Goal: Check status: Check status

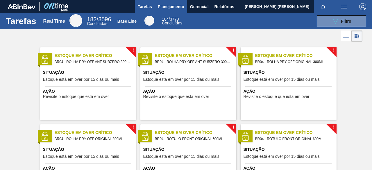
click at [170, 11] on button "Planejamento" at bounding box center [171, 6] width 32 height 13
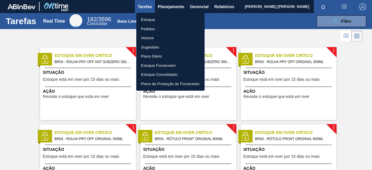
click at [153, 30] on li "Pedidos" at bounding box center [170, 28] width 68 height 9
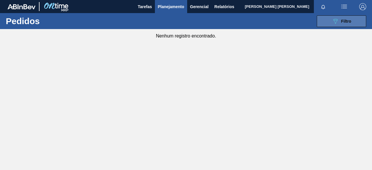
click at [323, 19] on button "089F7B8B-B2A5-4AFE-B5C0-19BA573D28AC Filtro" at bounding box center [341, 21] width 49 height 12
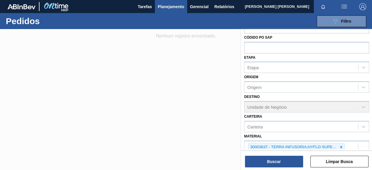
scroll to position [92, 0]
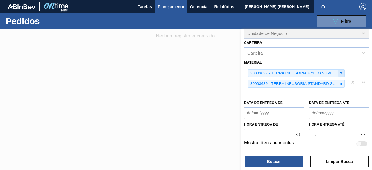
click at [341, 73] on icon at bounding box center [341, 73] width 2 height 2
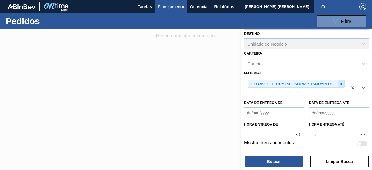
click at [343, 83] on icon at bounding box center [341, 84] width 4 height 4
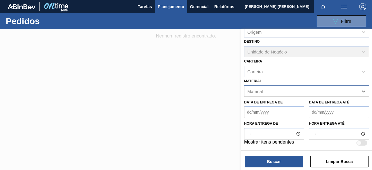
scroll to position [73, 0]
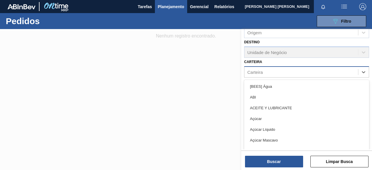
click at [279, 72] on div "Carteira" at bounding box center [302, 72] width 114 height 8
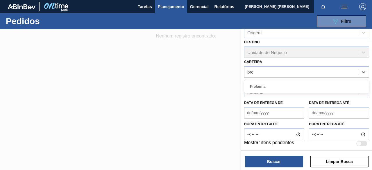
type input "pref"
click at [273, 90] on div "Preforma" at bounding box center [306, 86] width 125 height 11
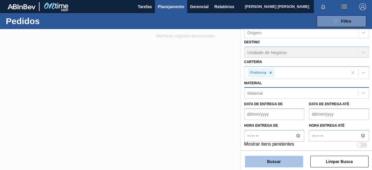
click at [288, 158] on button "Buscar" at bounding box center [274, 162] width 58 height 12
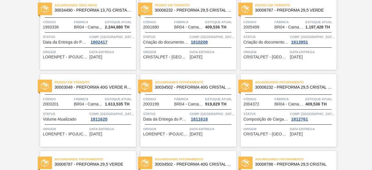
scroll to position [58, 0]
